Goal: Task Accomplishment & Management: Use online tool/utility

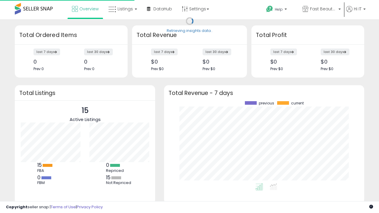
scroll to position [82, 188]
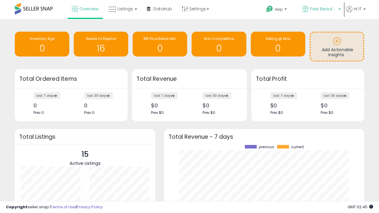
click at [321, 9] on span "Fast Beauty ([GEOGRAPHIC_DATA])" at bounding box center [323, 9] width 27 height 6
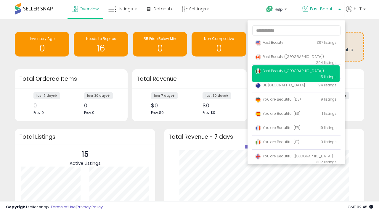
click at [295, 86] on p "UB Australia 194 listings" at bounding box center [295, 86] width 87 height 12
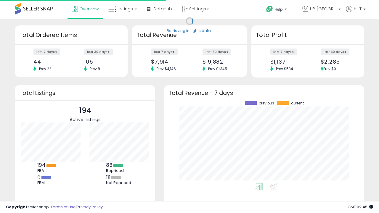
scroll to position [82, 188]
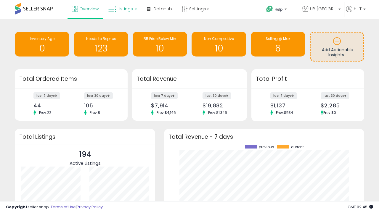
click at [122, 9] on span "Listings" at bounding box center [124, 9] width 15 height 6
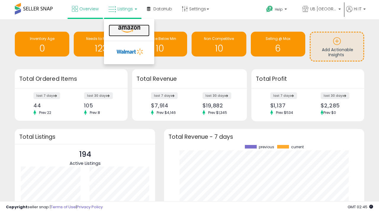
click at [128, 29] on icon at bounding box center [129, 29] width 26 height 8
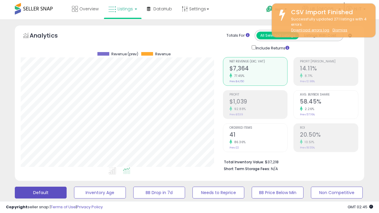
scroll to position [161, 0]
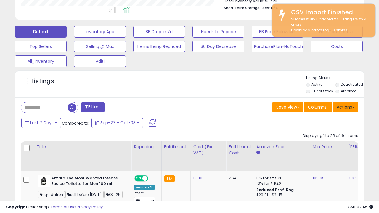
click at [345, 106] on button "Actions" at bounding box center [344, 107] width 25 height 10
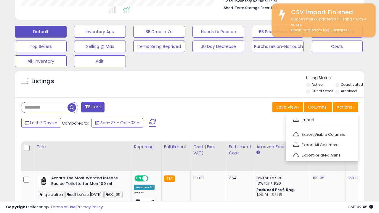
click at [295, 119] on span at bounding box center [296, 119] width 6 height 4
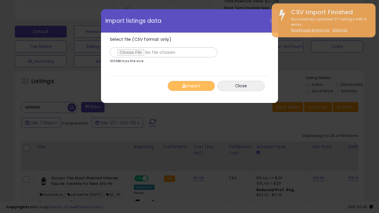
type input "**********"
click at [191, 86] on button "Import" at bounding box center [190, 86] width 47 height 10
